Goal: Task Accomplishment & Management: Use online tool/utility

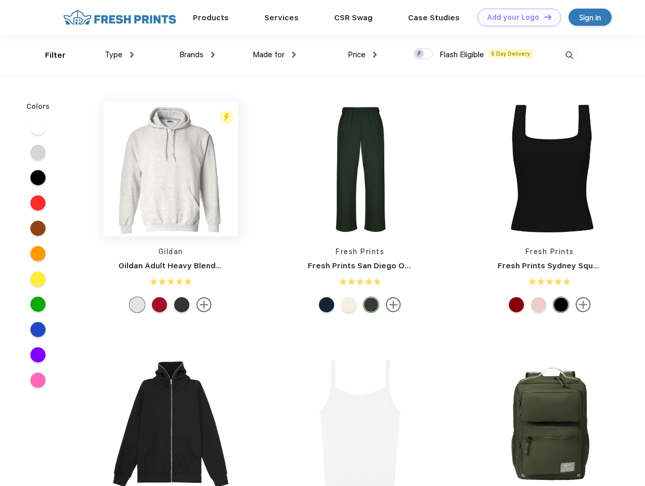
scroll to position [1, 0]
click at [515, 17] on link "Add your Logo Design Tool" at bounding box center [519, 18] width 84 height 18
click at [0, 0] on div "Design Tool" at bounding box center [0, 0] width 0 height 0
click at [543, 17] on link "Add your Logo Design Tool" at bounding box center [519, 18] width 84 height 18
click at [49, 55] on div "Filter" at bounding box center [55, 56] width 21 height 12
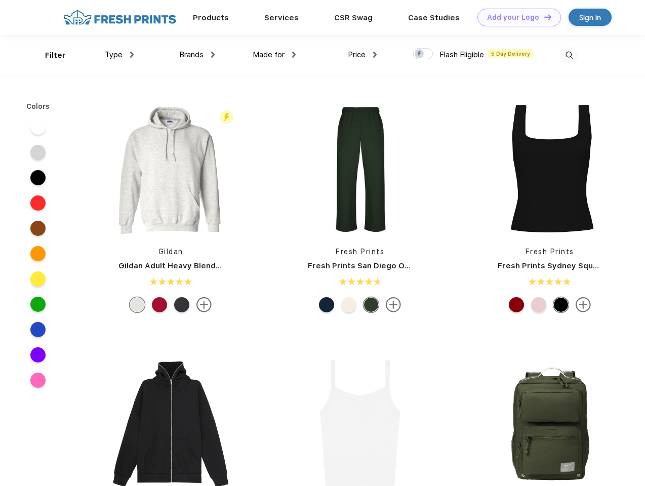
click at [119, 55] on span "Type" at bounding box center [114, 54] width 18 height 9
click at [197, 55] on span "Brands" at bounding box center [191, 54] width 24 height 9
click at [274, 55] on span "Made for" at bounding box center [269, 54] width 32 height 9
click at [362, 55] on span "Price" at bounding box center [357, 54] width 18 height 9
click at [423, 54] on div at bounding box center [423, 53] width 20 height 11
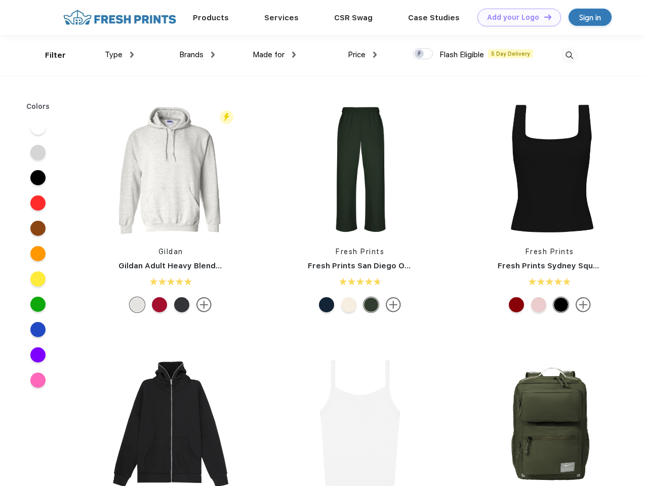
click at [420, 54] on input "checkbox" at bounding box center [416, 51] width 7 height 7
click at [569, 55] on img at bounding box center [569, 55] width 17 height 17
